Goal: Information Seeking & Learning: Find specific fact

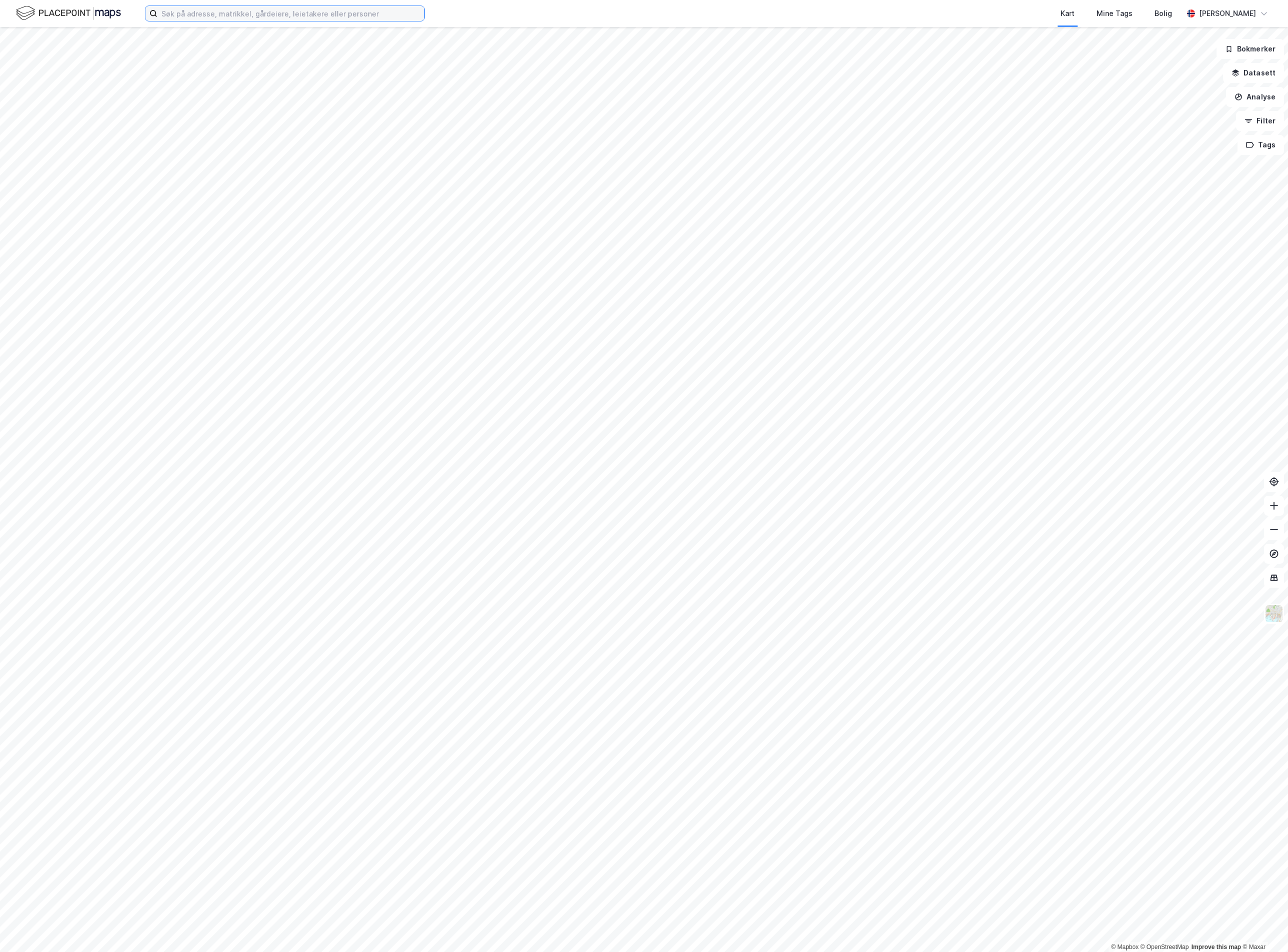
click at [185, 10] on input at bounding box center [291, 13] width 267 height 15
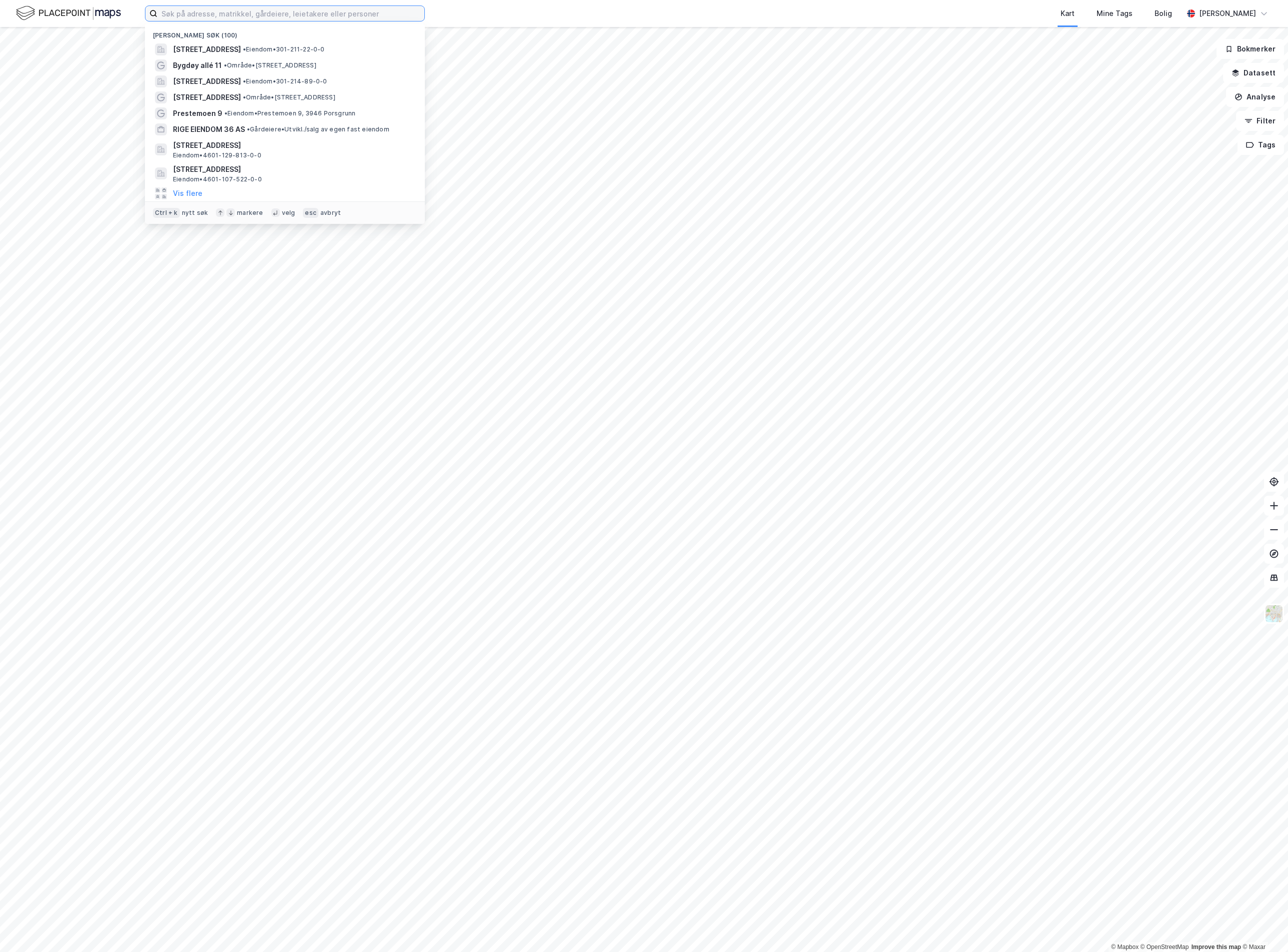
paste input "[STREET_ADDRESS],"
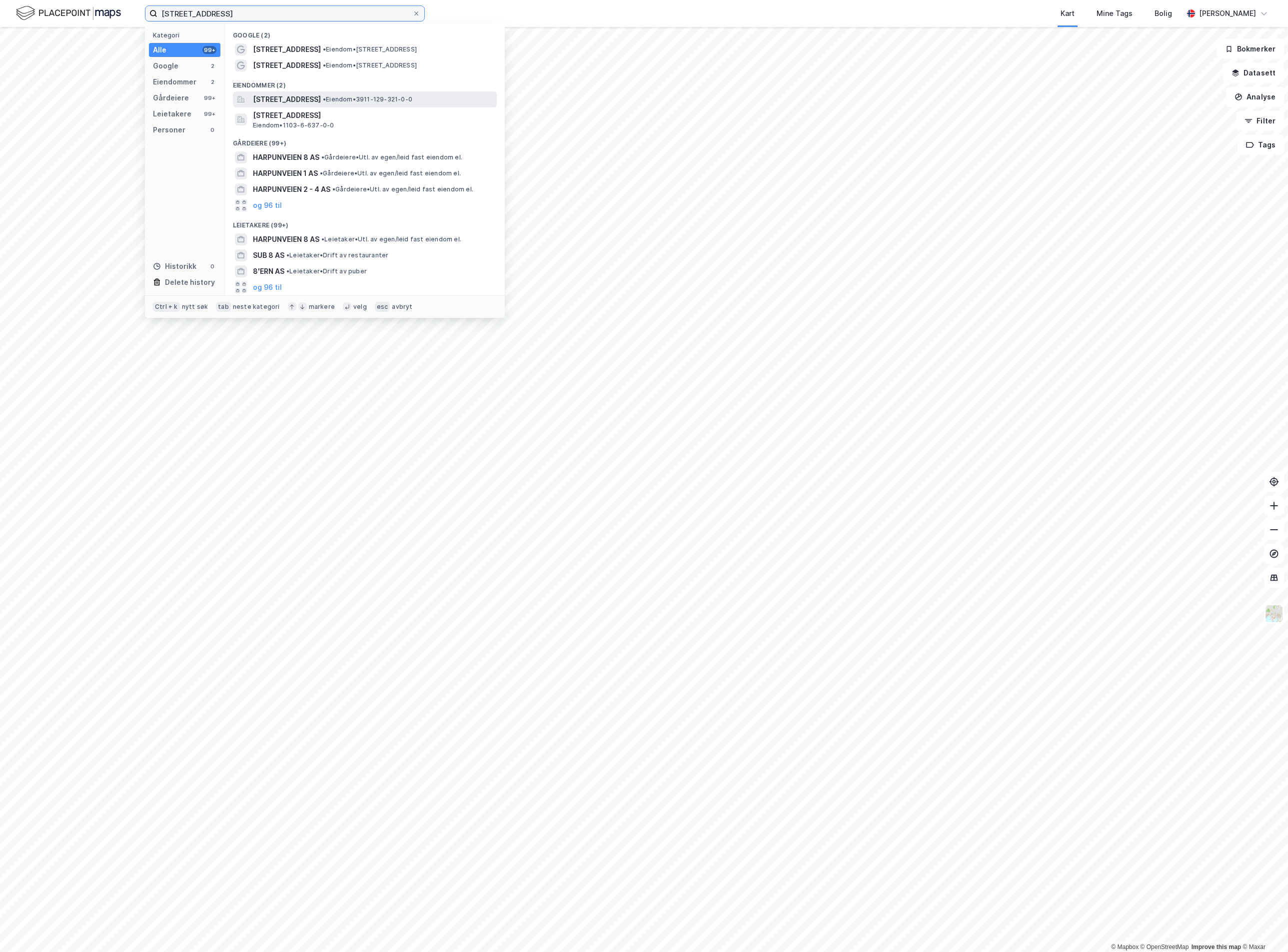
type input "[STREET_ADDRESS]"
click at [321, 101] on span "[STREET_ADDRESS]" at bounding box center [286, 100] width 68 height 12
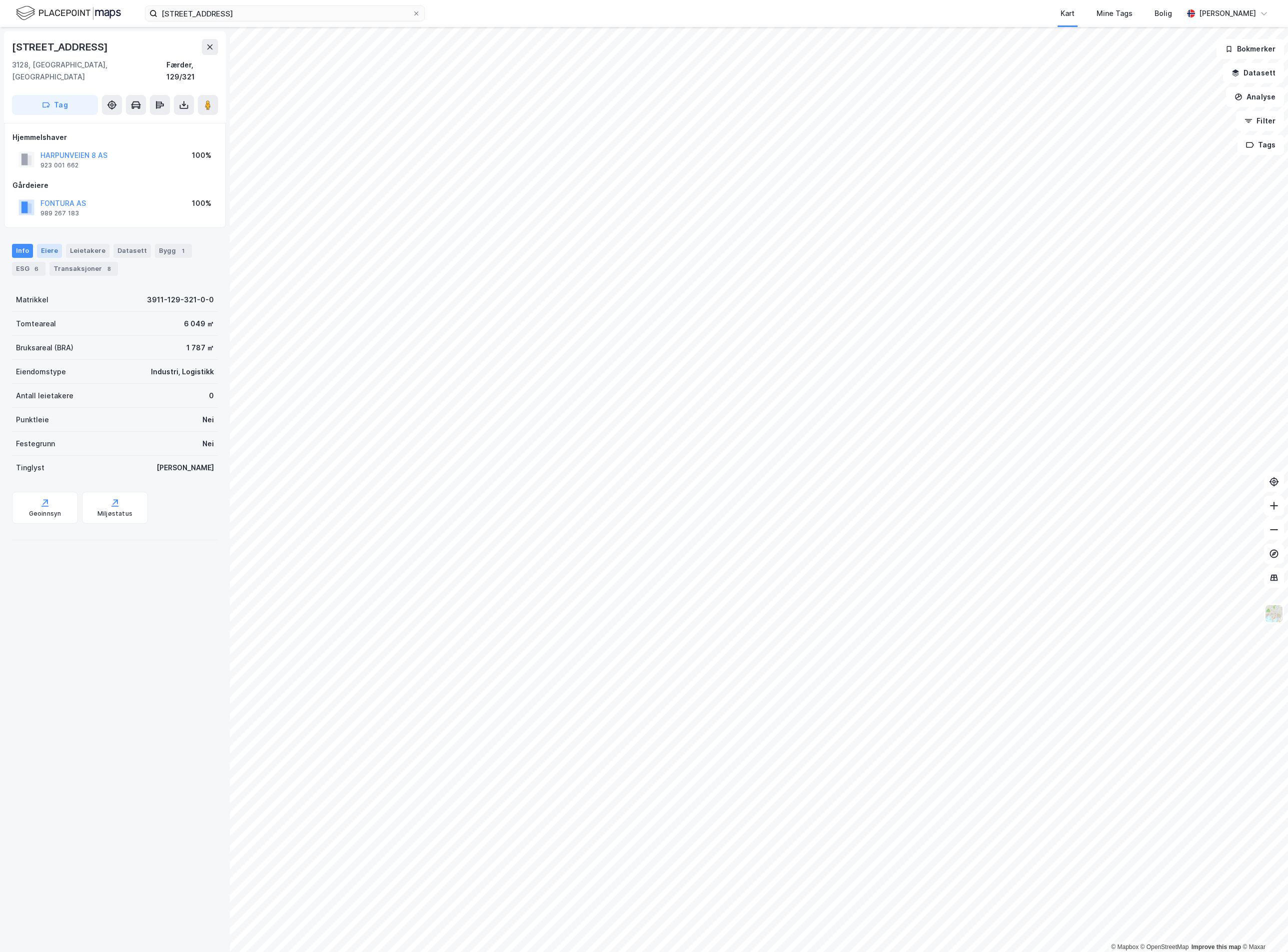
click at [48, 244] on div "Eiere" at bounding box center [50, 251] width 25 height 14
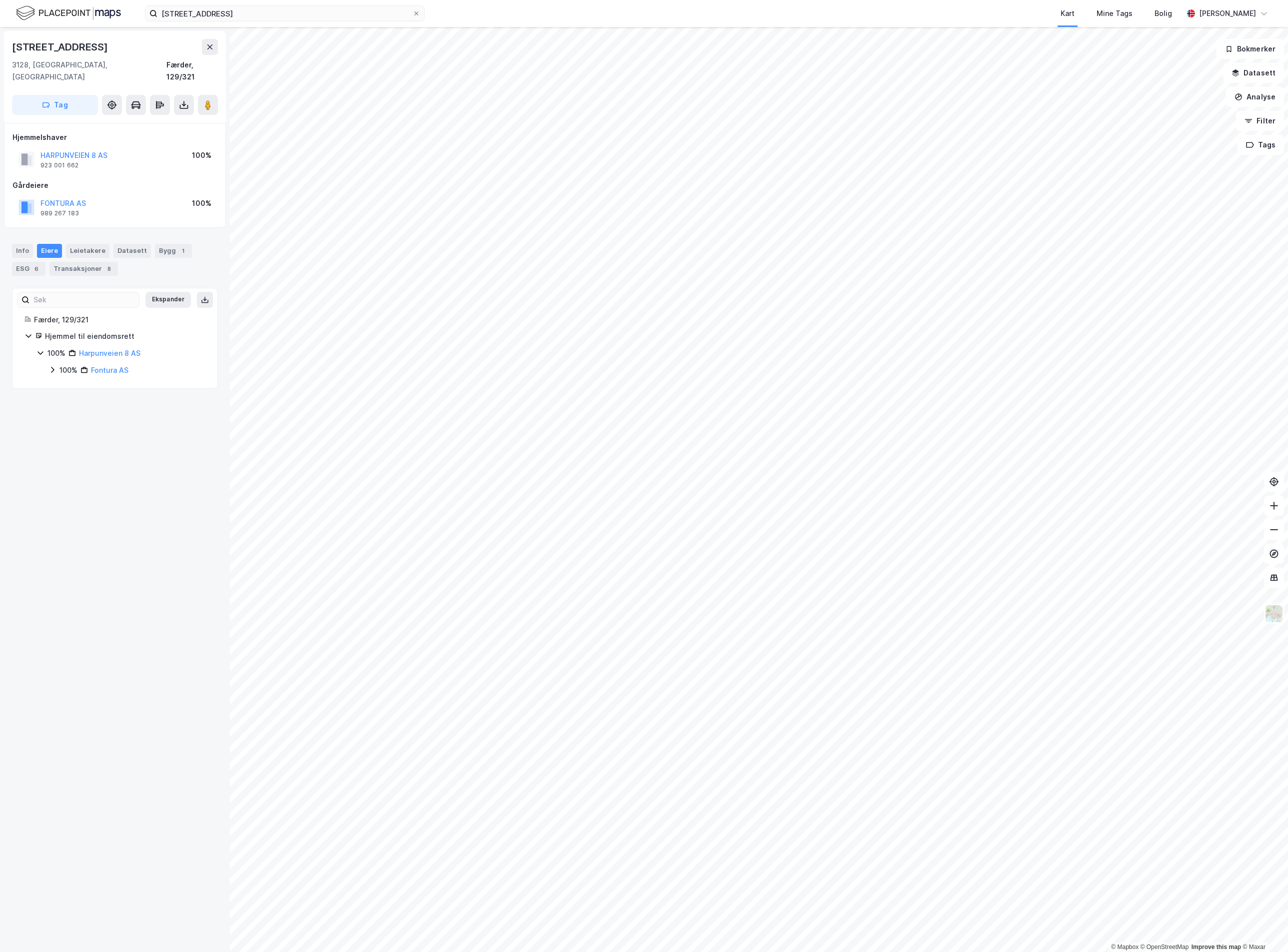
click at [57, 364] on div "100% Fontura AS" at bounding box center [127, 370] width 157 height 12
